Goal: Register for event/course

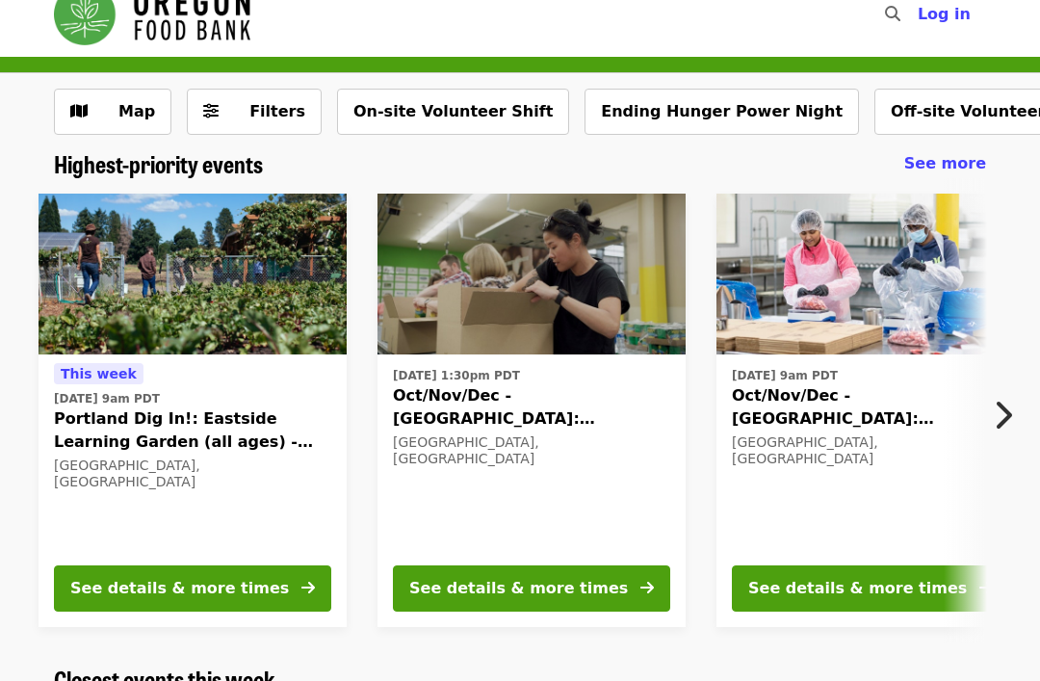
scroll to position [28, 0]
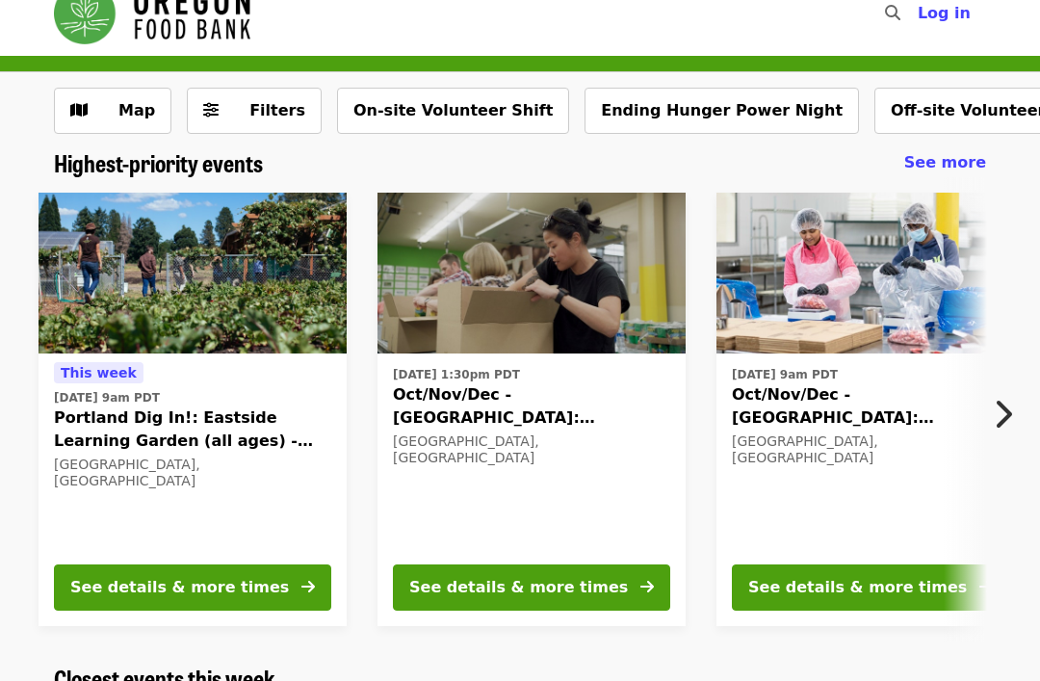
click at [435, 120] on button "On-site Volunteer Shift" at bounding box center [453, 112] width 232 height 46
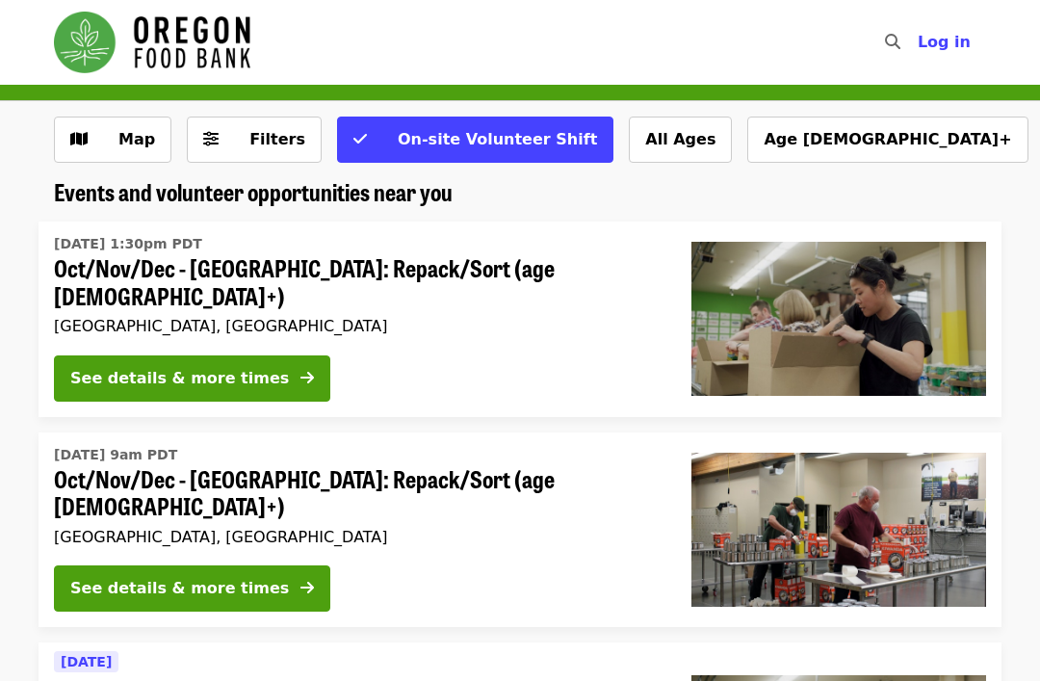
click at [748, 145] on button "Age [DEMOGRAPHIC_DATA]+" at bounding box center [888, 140] width 280 height 46
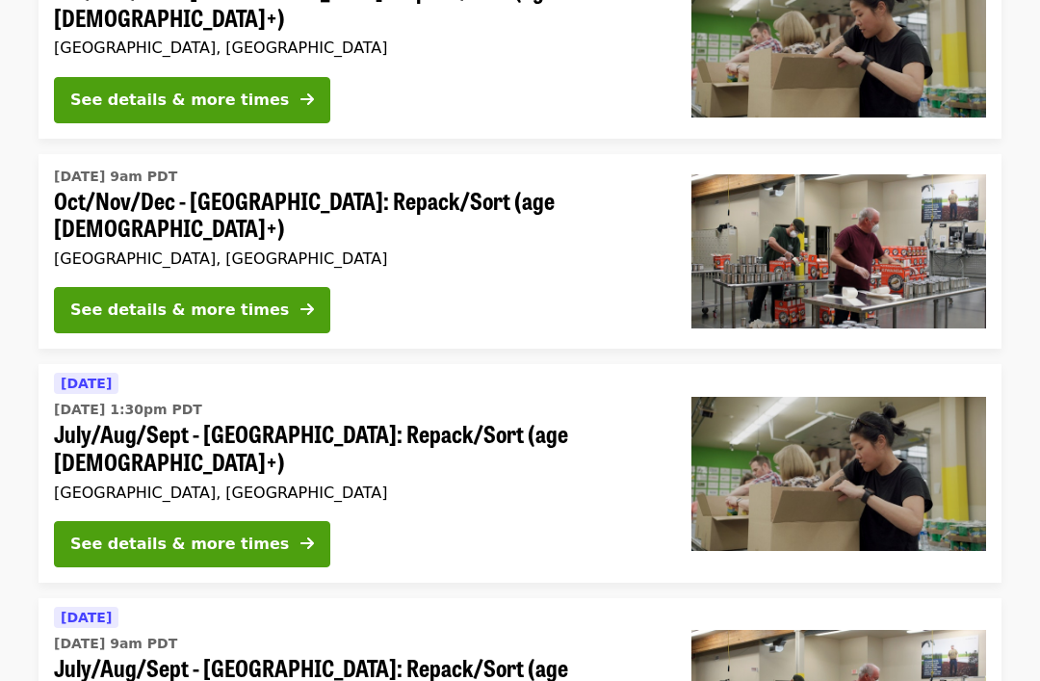
scroll to position [278, 0]
click at [223, 521] on button "See details & more times" at bounding box center [192, 544] width 276 height 46
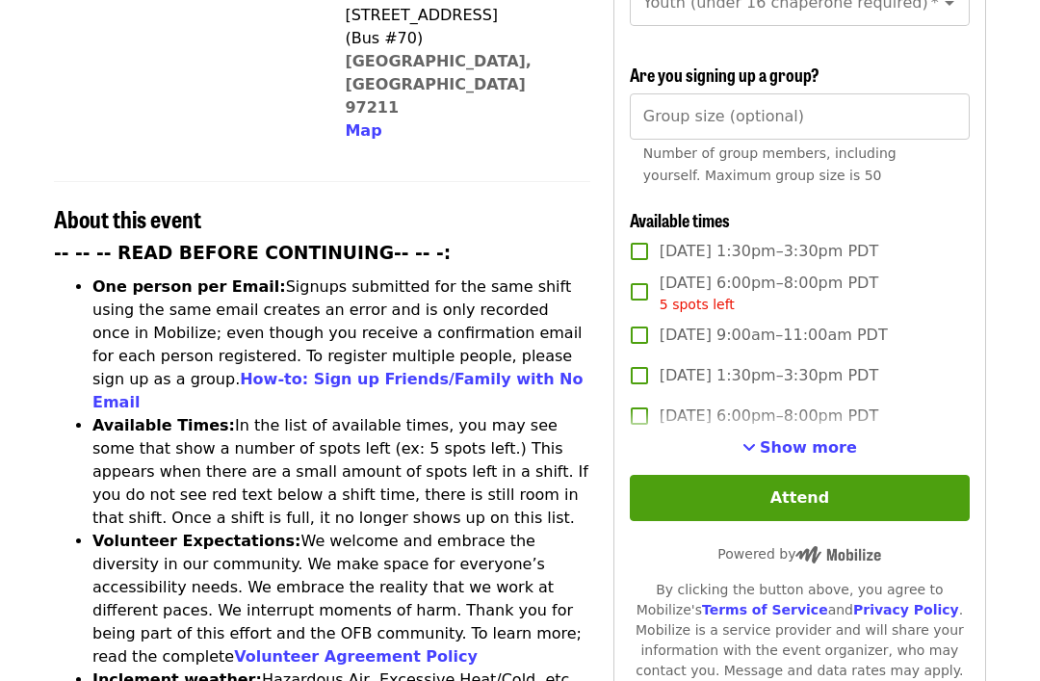
scroll to position [569, 0]
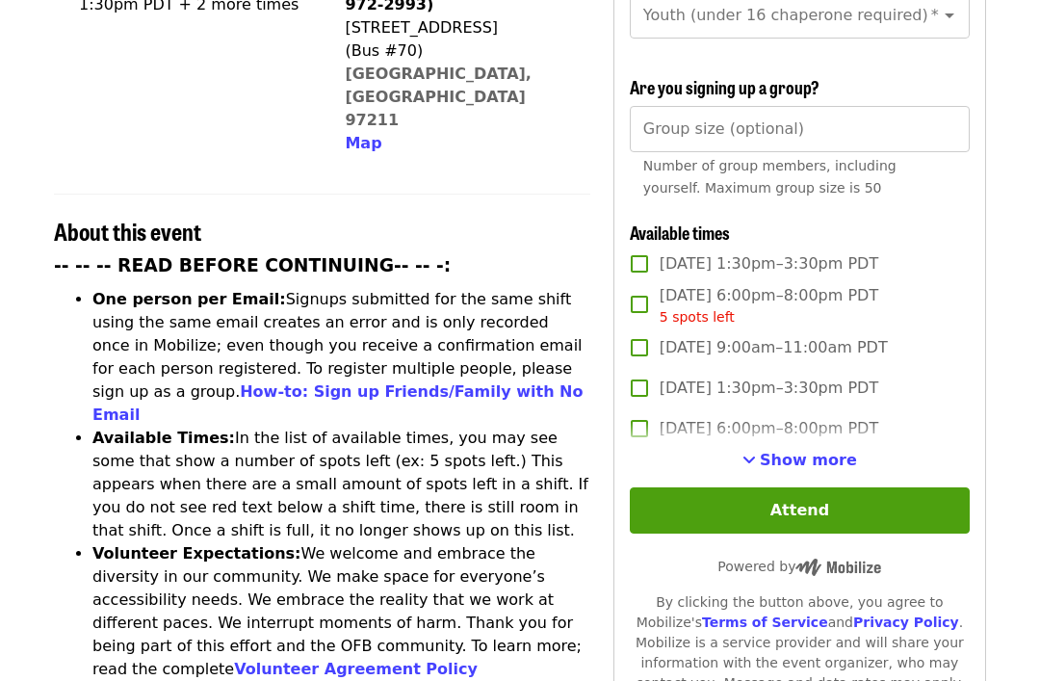
click at [815, 452] on span "Show more" at bounding box center [808, 461] width 97 height 18
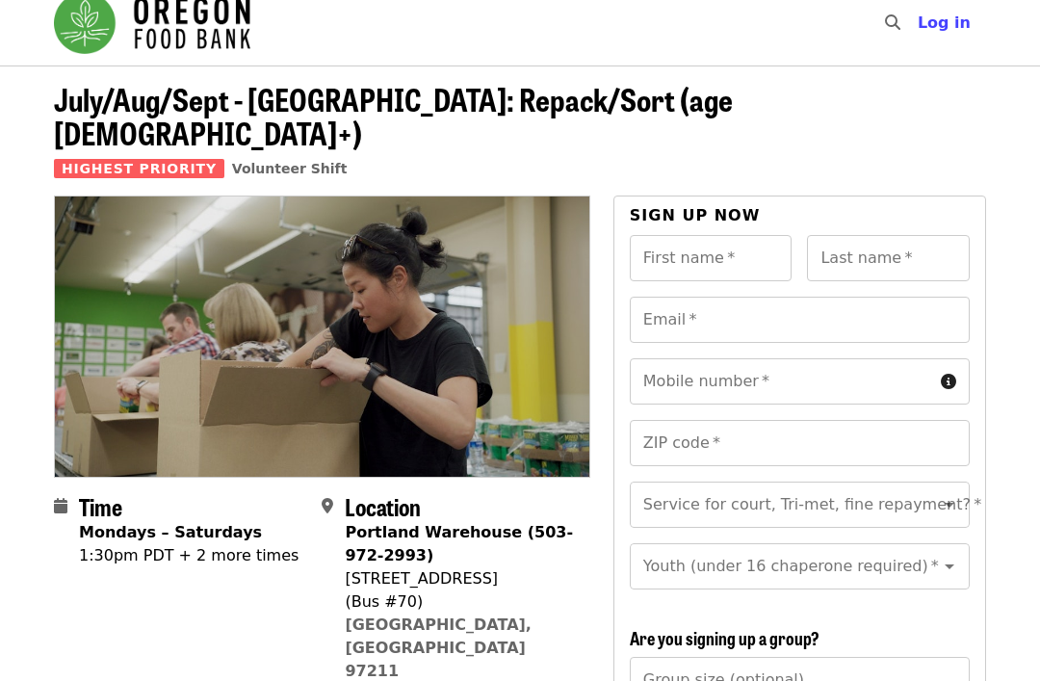
scroll to position [39, 0]
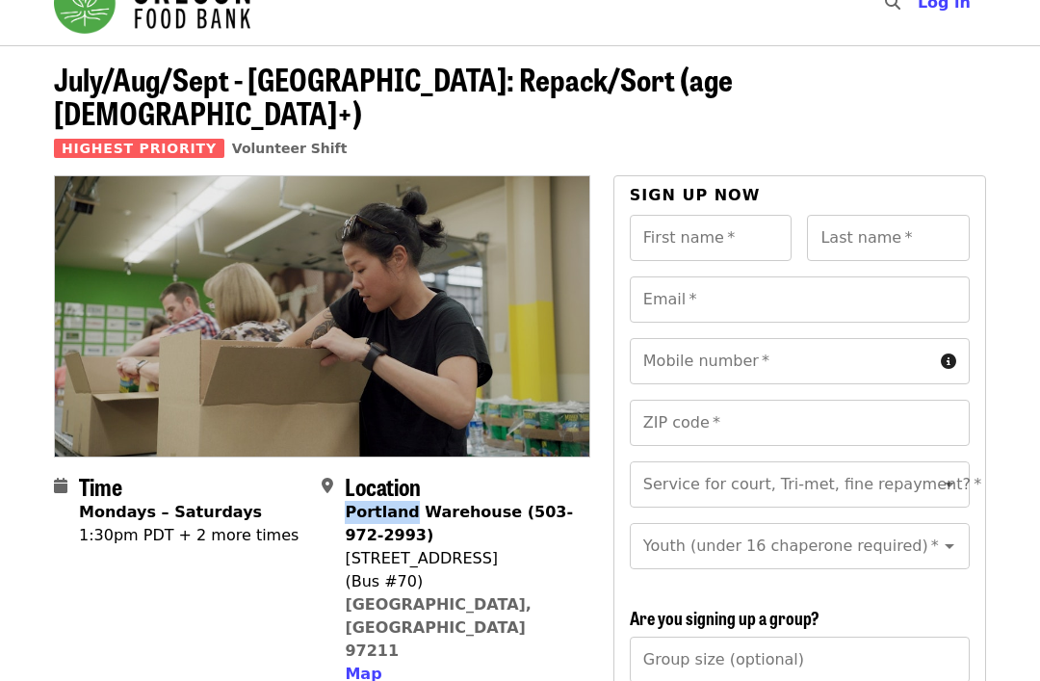
click at [534, 570] on div "(Bus #70)" at bounding box center [459, 581] width 229 height 23
click at [368, 665] on span "Map" at bounding box center [363, 674] width 37 height 18
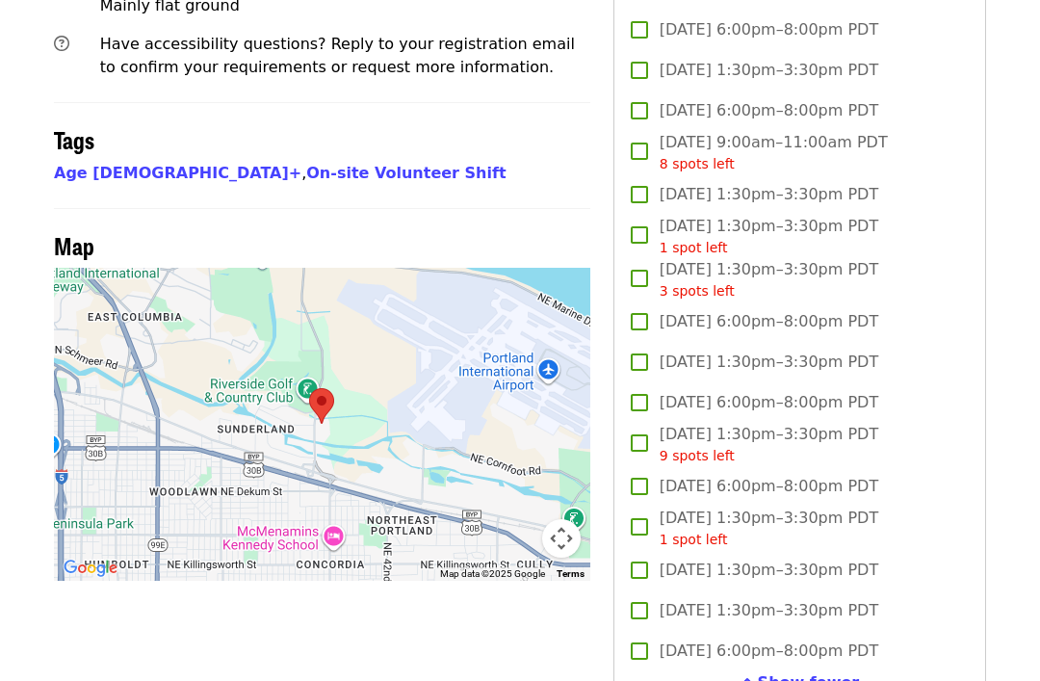
scroll to position [1539, 0]
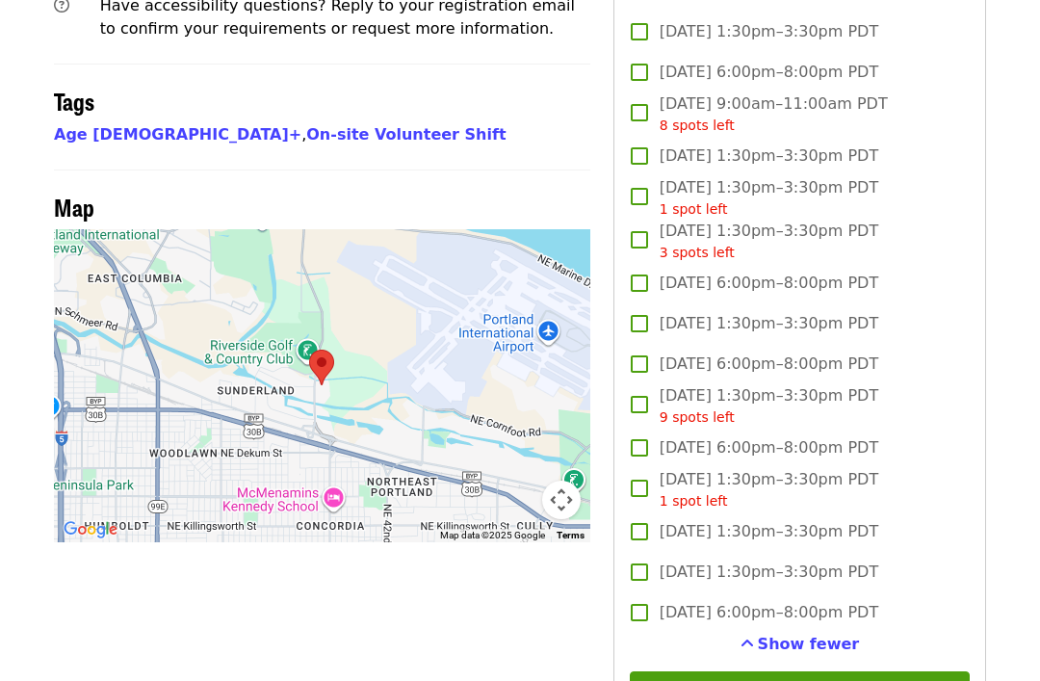
click at [341, 342] on img at bounding box center [322, 367] width 40 height 51
click at [285, 267] on div at bounding box center [322, 385] width 537 height 313
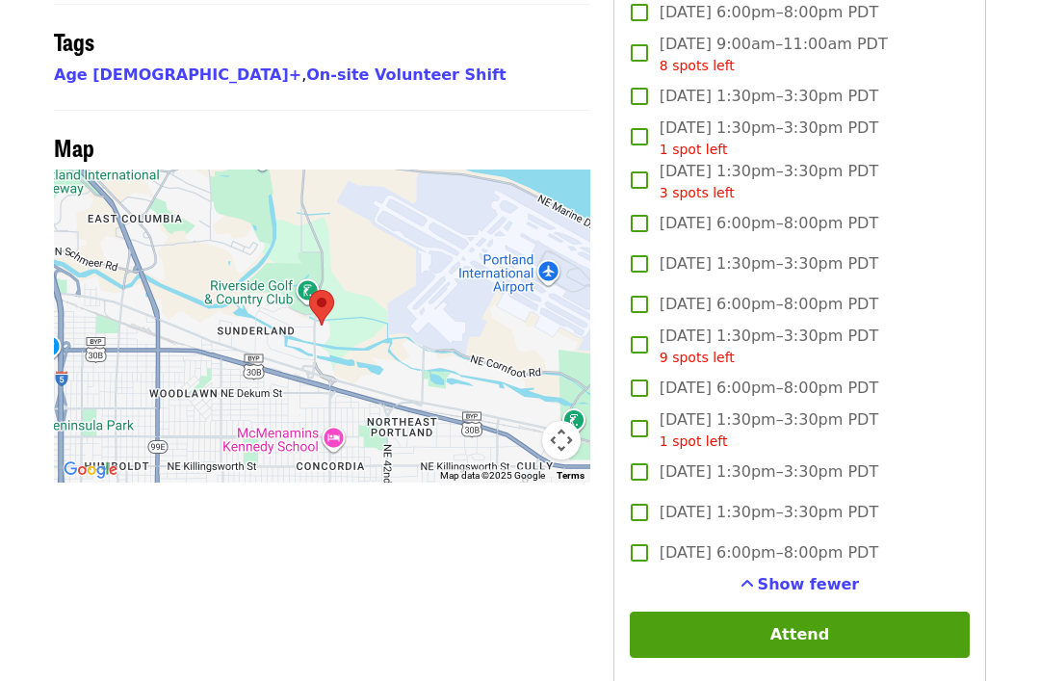
click at [292, 329] on div at bounding box center [322, 327] width 537 height 313
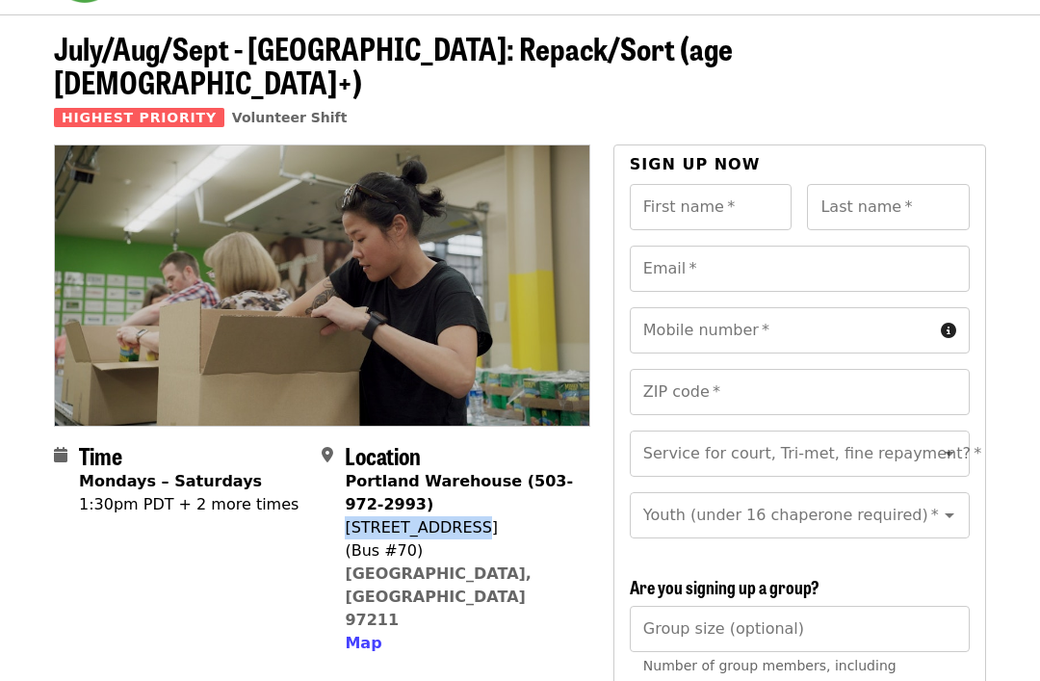
scroll to position [23, 0]
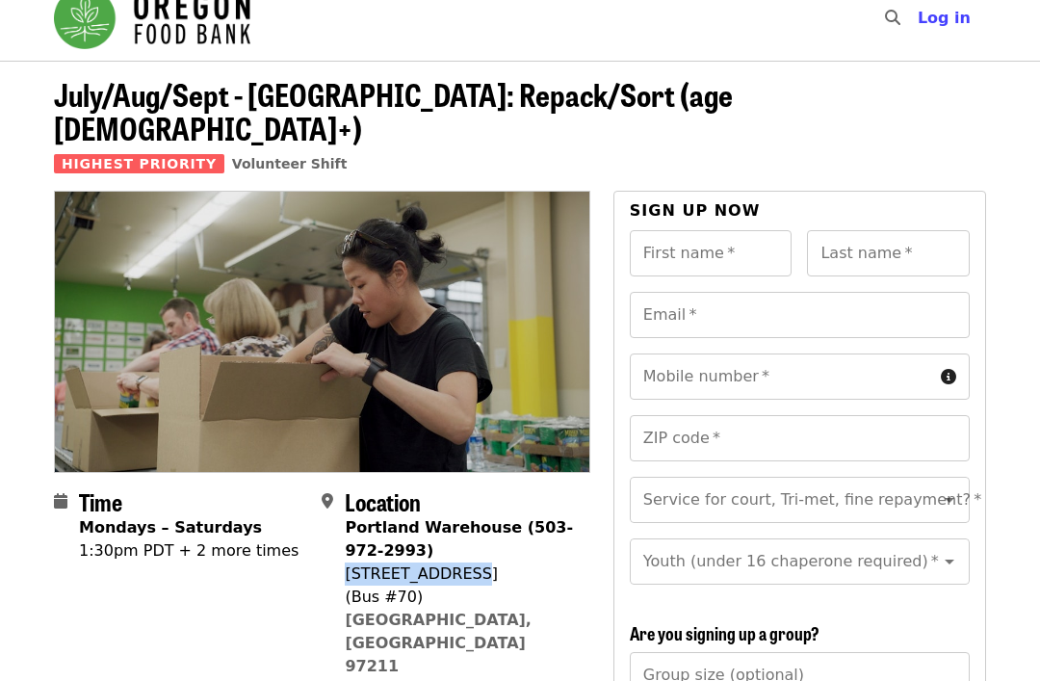
click at [698, 234] on input "First name   *" at bounding box center [711, 254] width 163 height 46
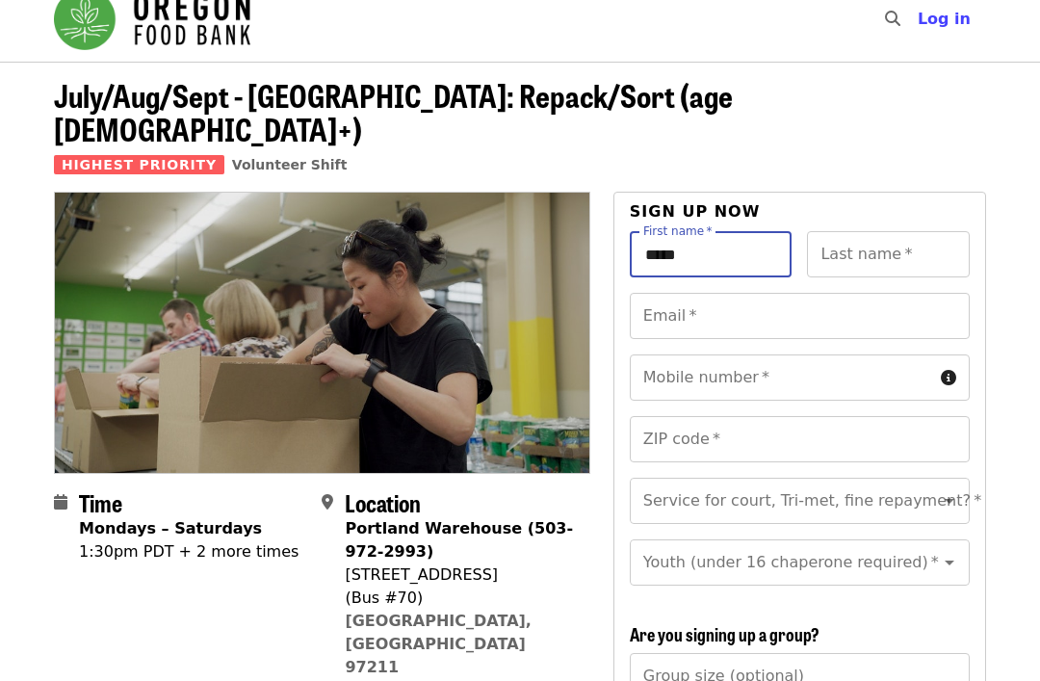
type input "*****"
click at [873, 231] on div "Last name   * Last name *" at bounding box center [888, 254] width 163 height 46
type input "*"
click at [735, 293] on input "Email   *" at bounding box center [800, 316] width 340 height 46
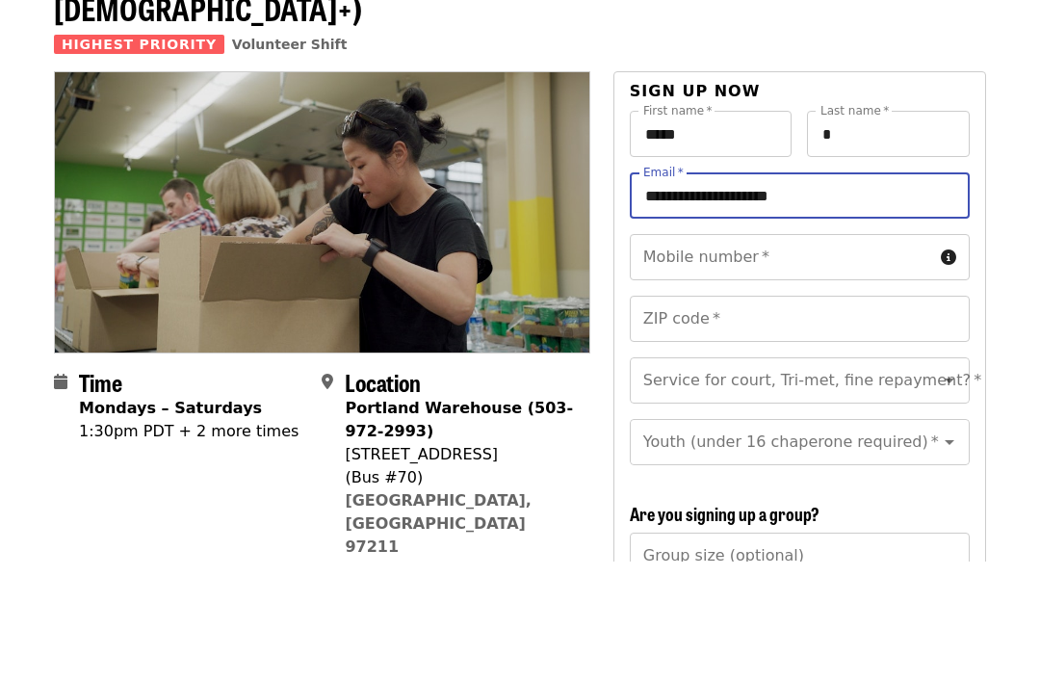
type input "**********"
click at [773, 355] on input "Mobile number   *" at bounding box center [781, 378] width 303 height 46
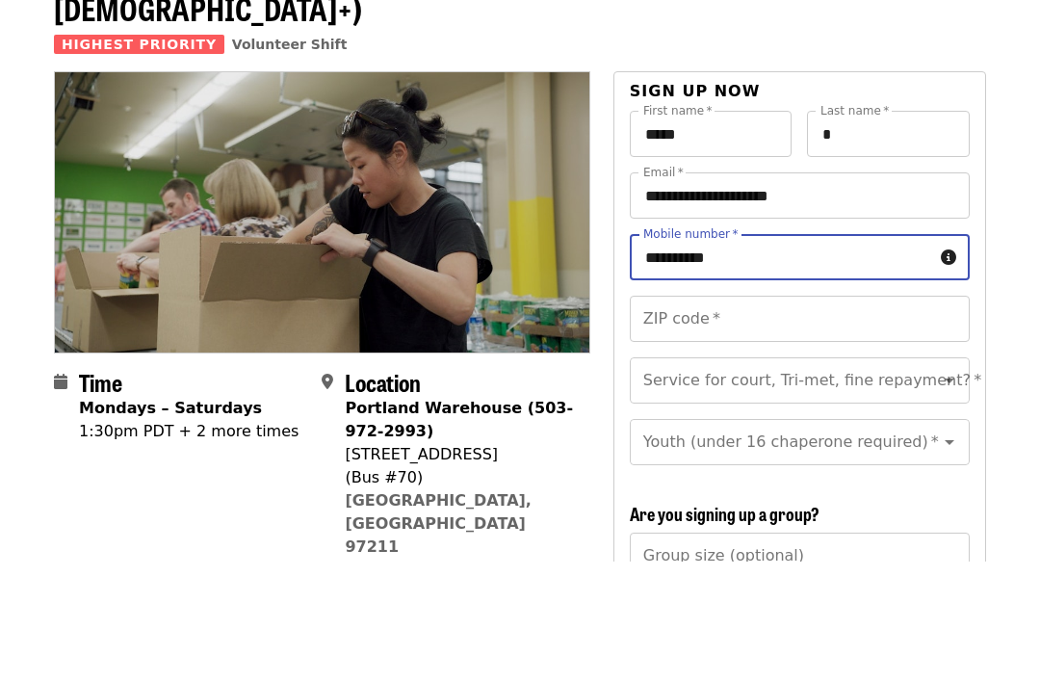
type input "**********"
click at [717, 416] on input "ZIP code   *" at bounding box center [800, 439] width 340 height 46
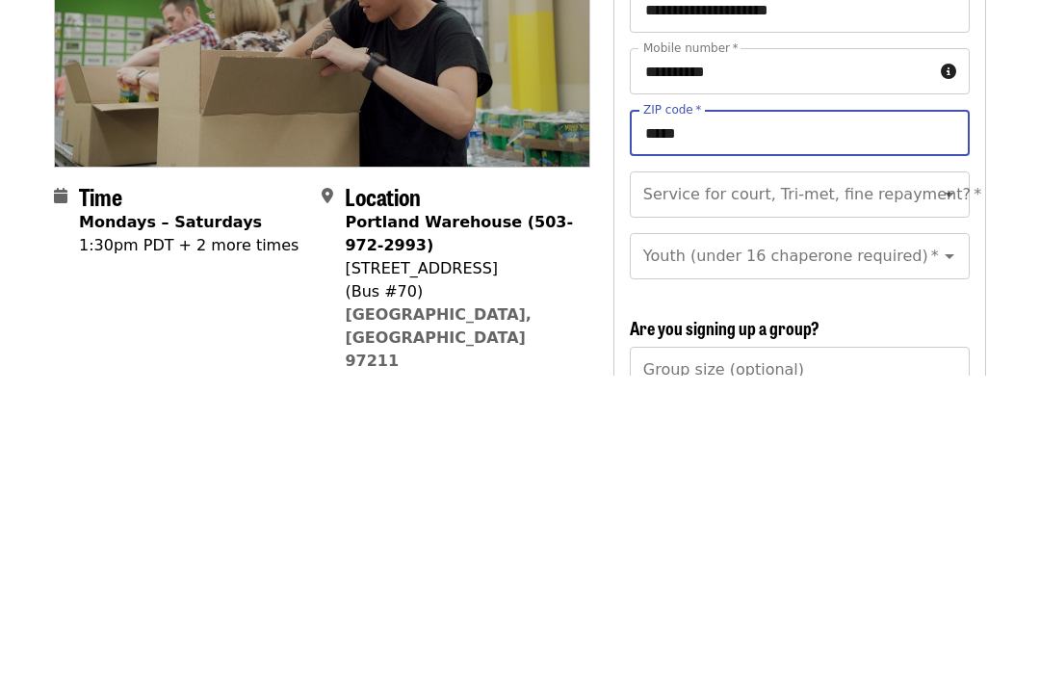
type input "*****"
click at [779, 539] on div "Youth (under 16 chaperone required)   * Youth (under 16 chaperone required) *" at bounding box center [800, 562] width 340 height 46
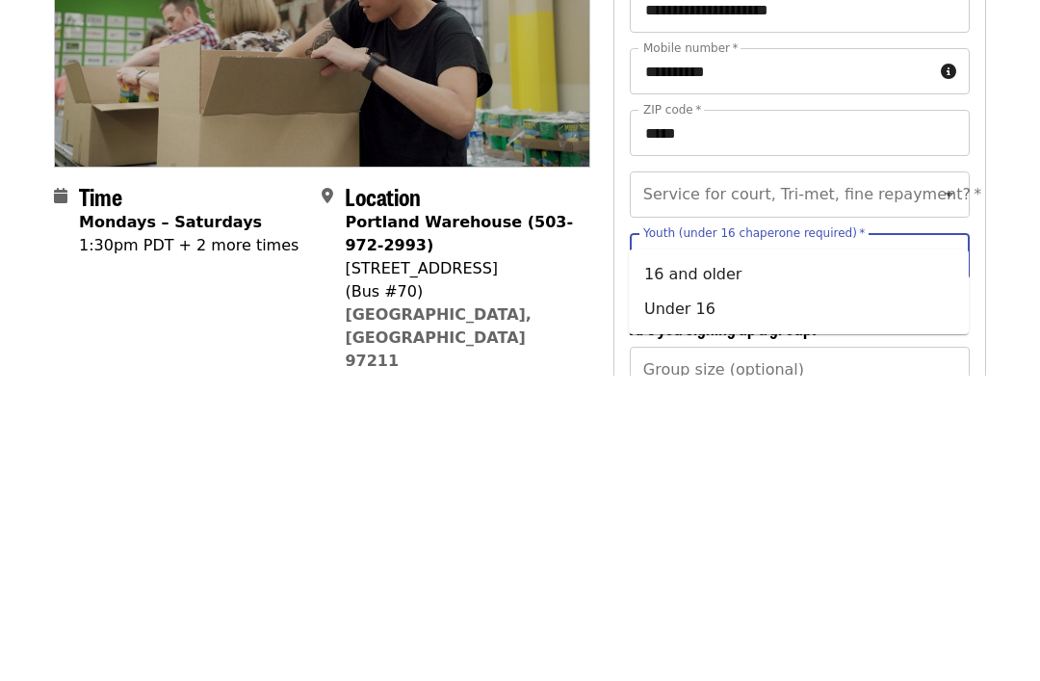
click at [925, 491] on icon "Clear" at bounding box center [924, 500] width 19 height 19
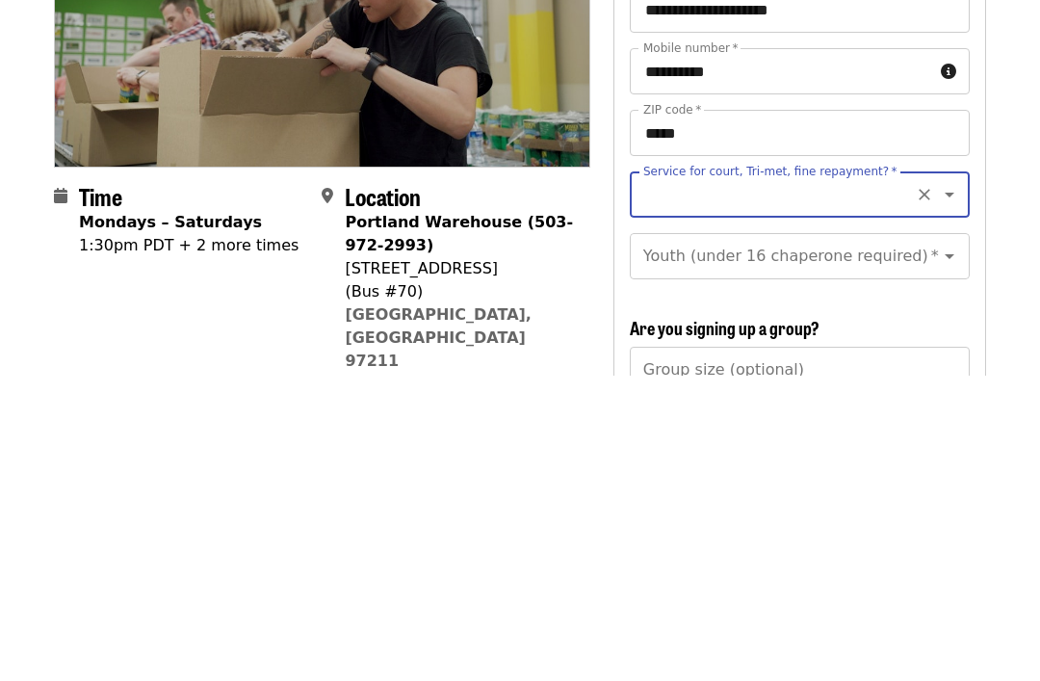
click at [793, 539] on div "Youth (under 16 chaperone required)   * Youth (under 16 chaperone required) *" at bounding box center [800, 562] width 340 height 46
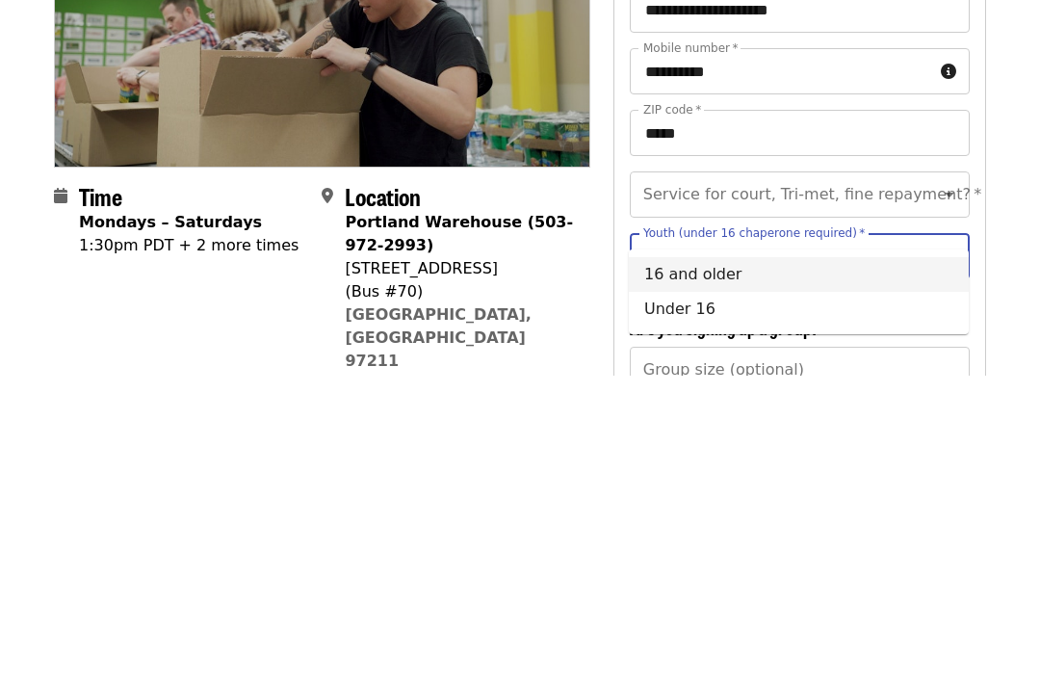
click at [685, 564] on li "16 and older" at bounding box center [799, 581] width 340 height 35
type input "**********"
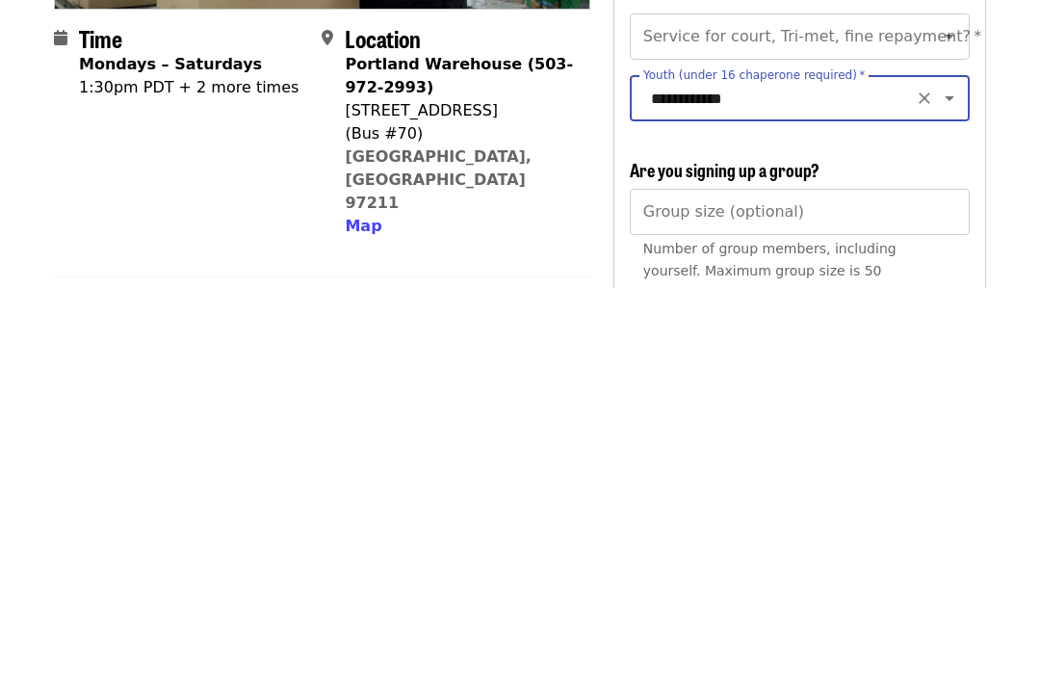
scroll to position [124, 0]
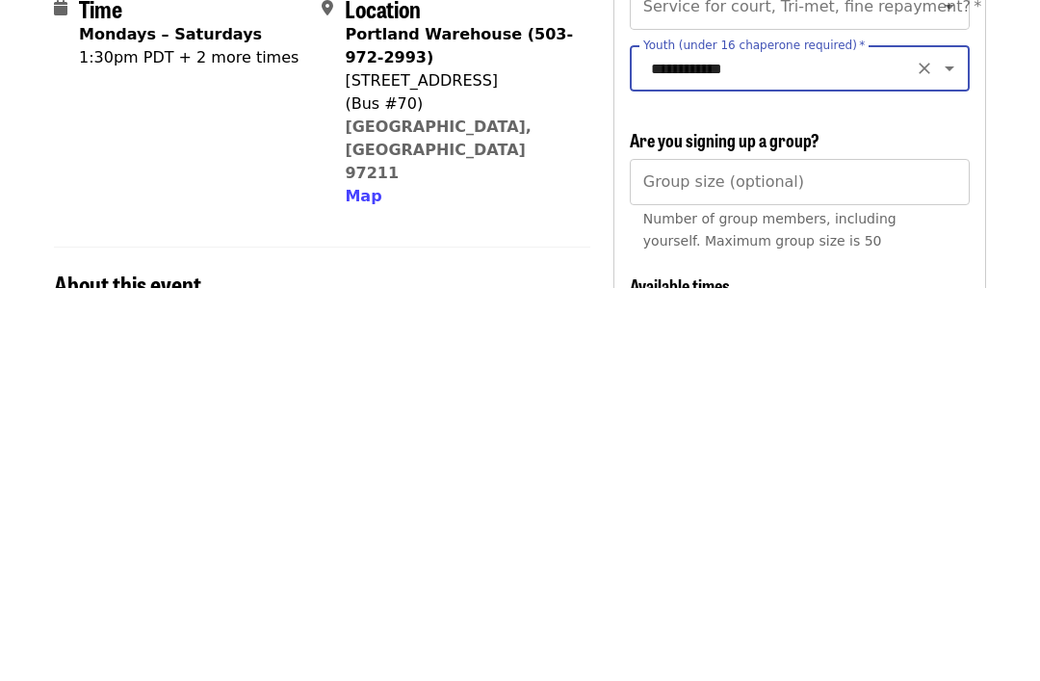
click at [779, 552] on input "Group size (optional)" at bounding box center [800, 575] width 340 height 46
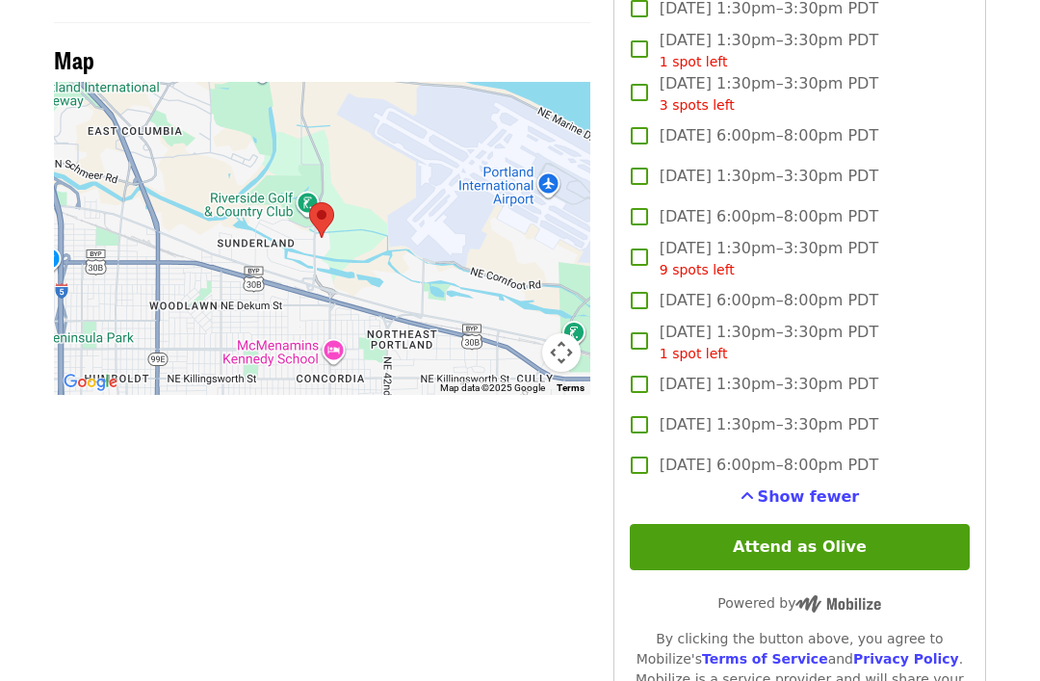
scroll to position [1687, 0]
click at [927, 524] on button "Attend as Olive" at bounding box center [800, 547] width 340 height 46
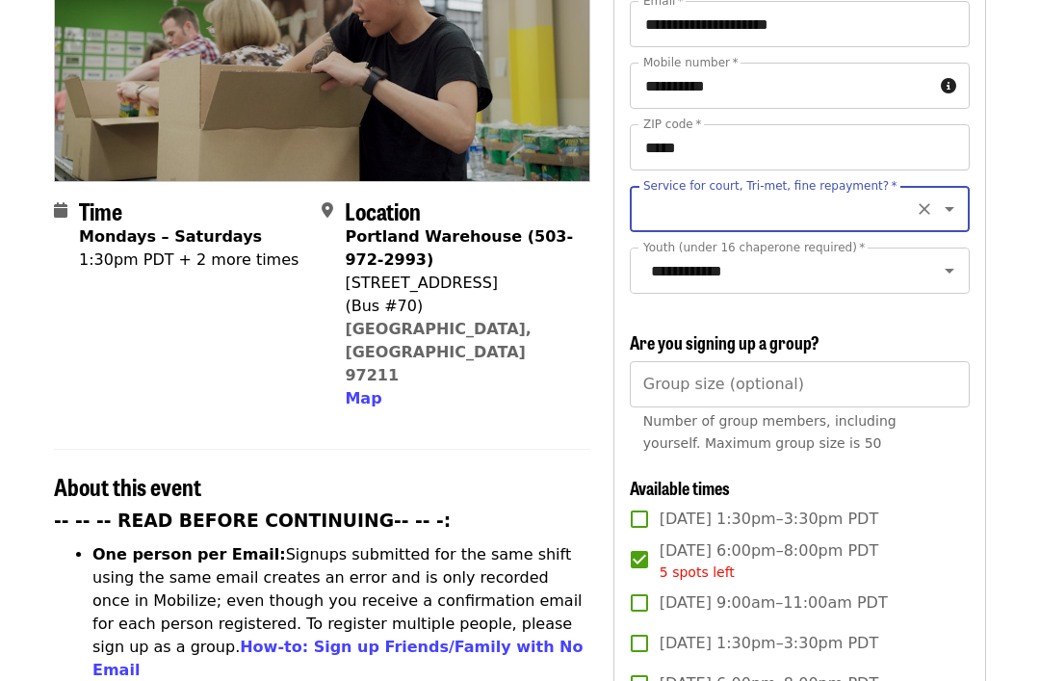
click at [837, 191] on input "Service for court, Tri-met, fine repayment?   *" at bounding box center [776, 209] width 262 height 37
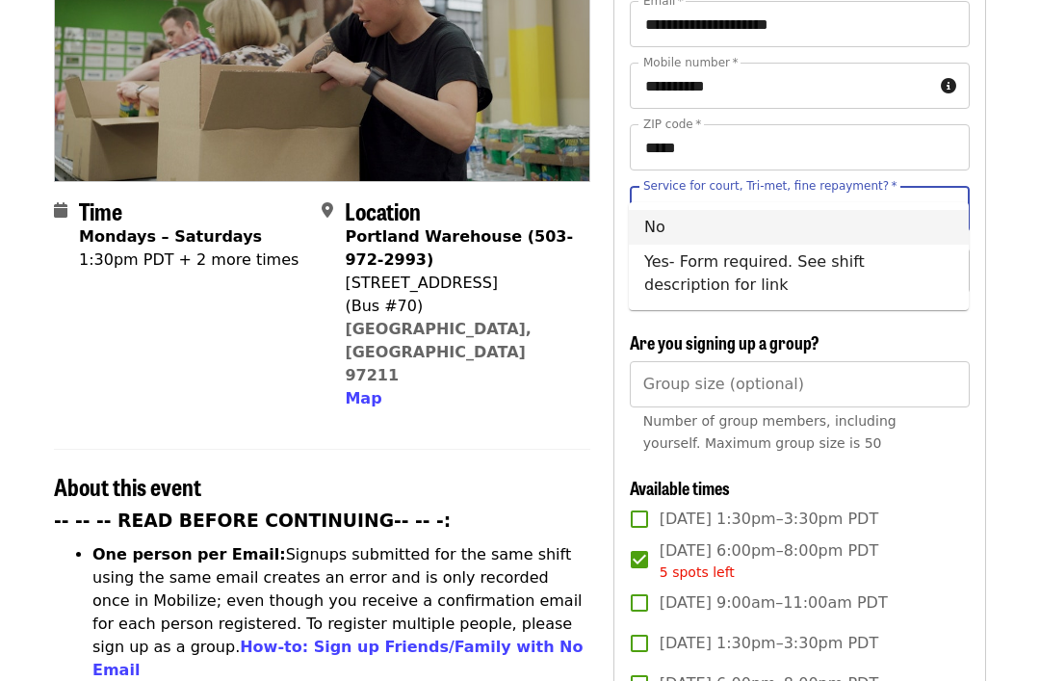
click at [798, 232] on li "No" at bounding box center [799, 227] width 340 height 35
type input "**"
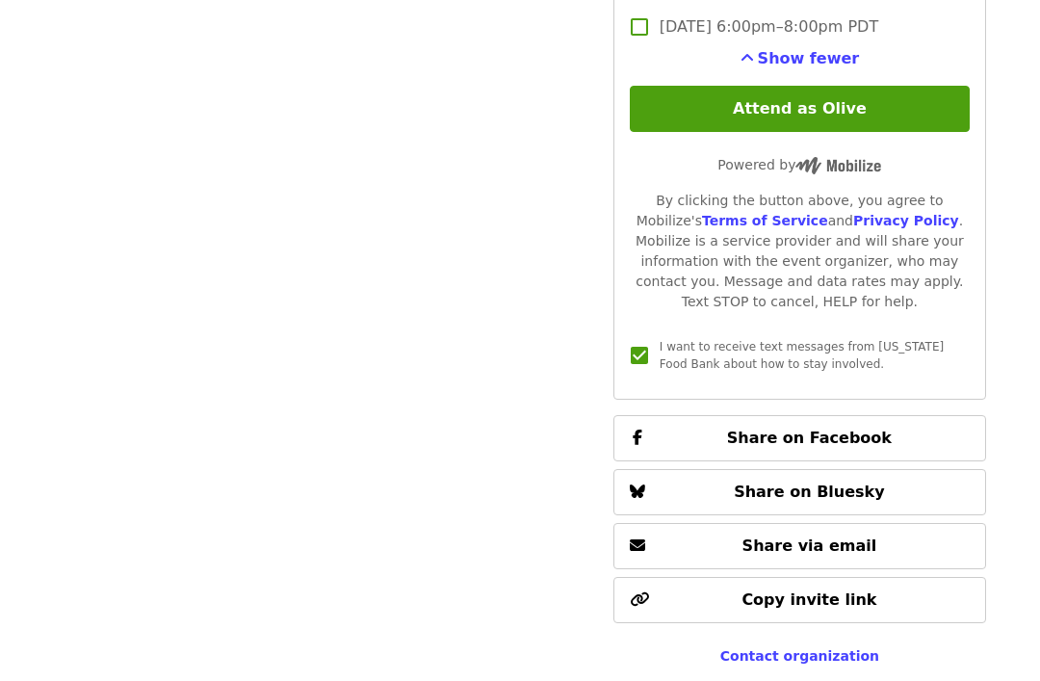
scroll to position [2125, 0]
click at [907, 86] on button "Attend as Olive" at bounding box center [800, 109] width 340 height 46
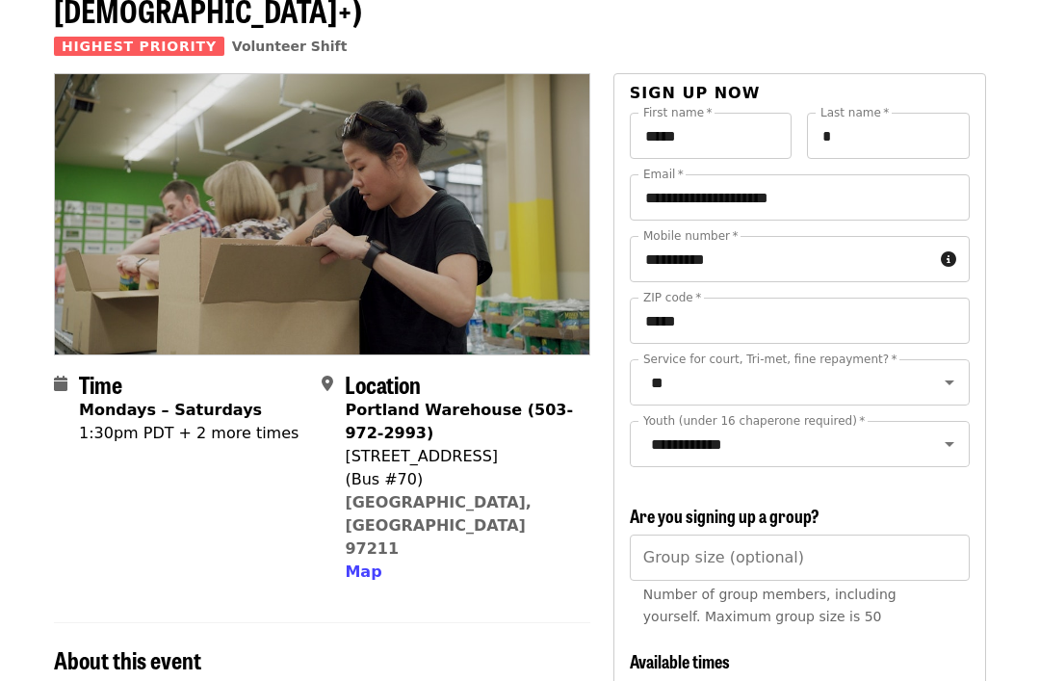
scroll to position [0, 0]
